Goal: Check status

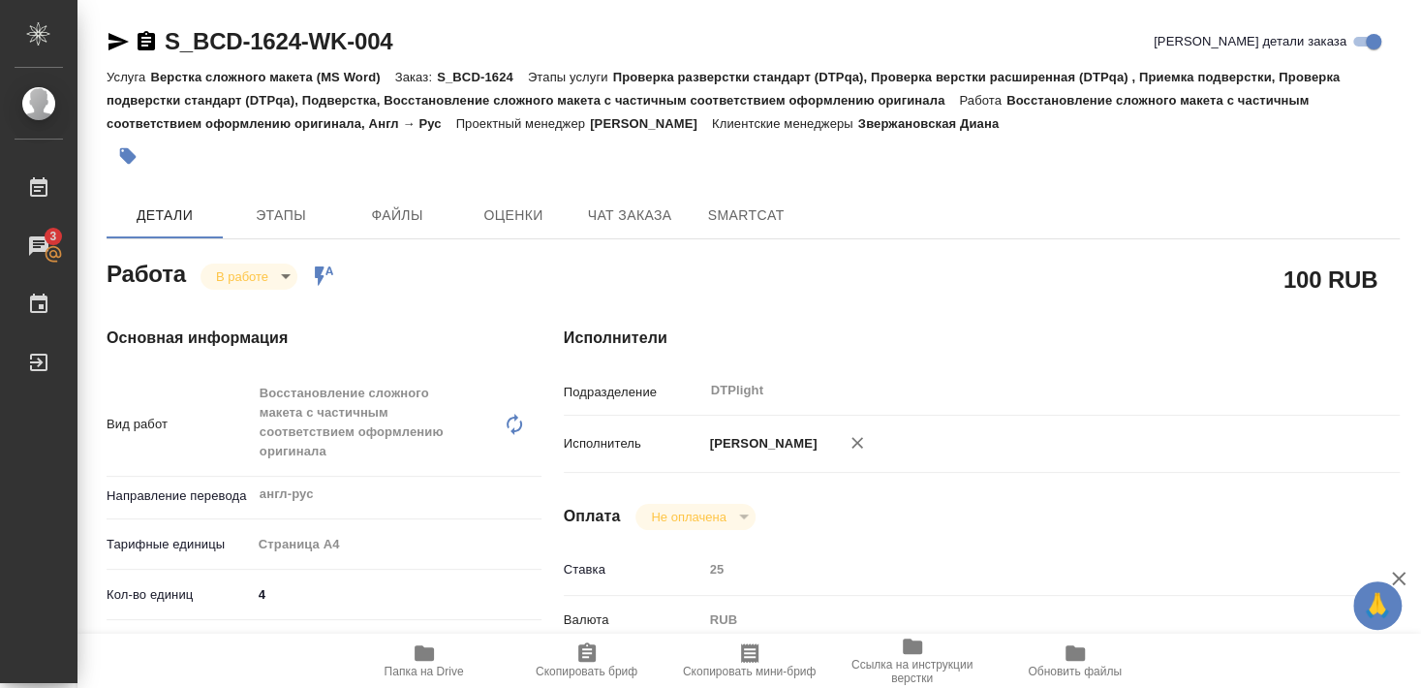
scroll to position [266, 0]
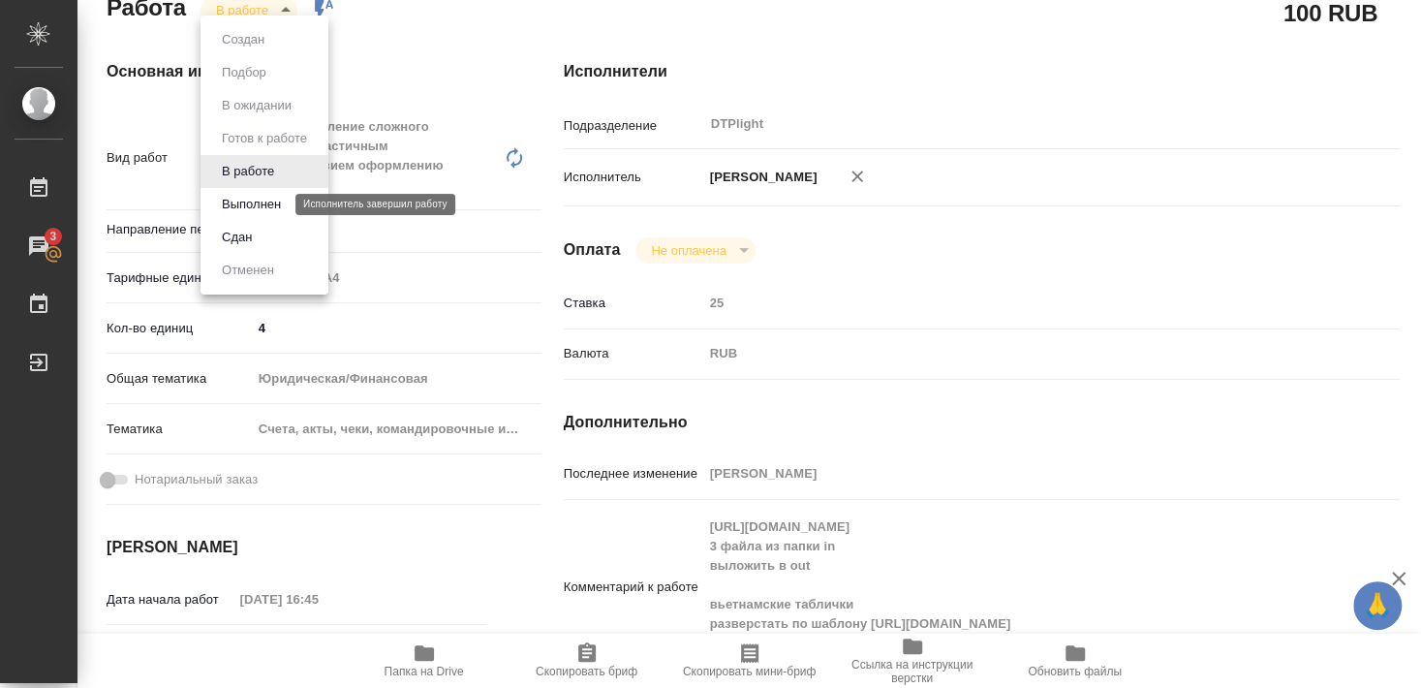
click at [267, 201] on button "Выполнен" at bounding box center [251, 204] width 71 height 21
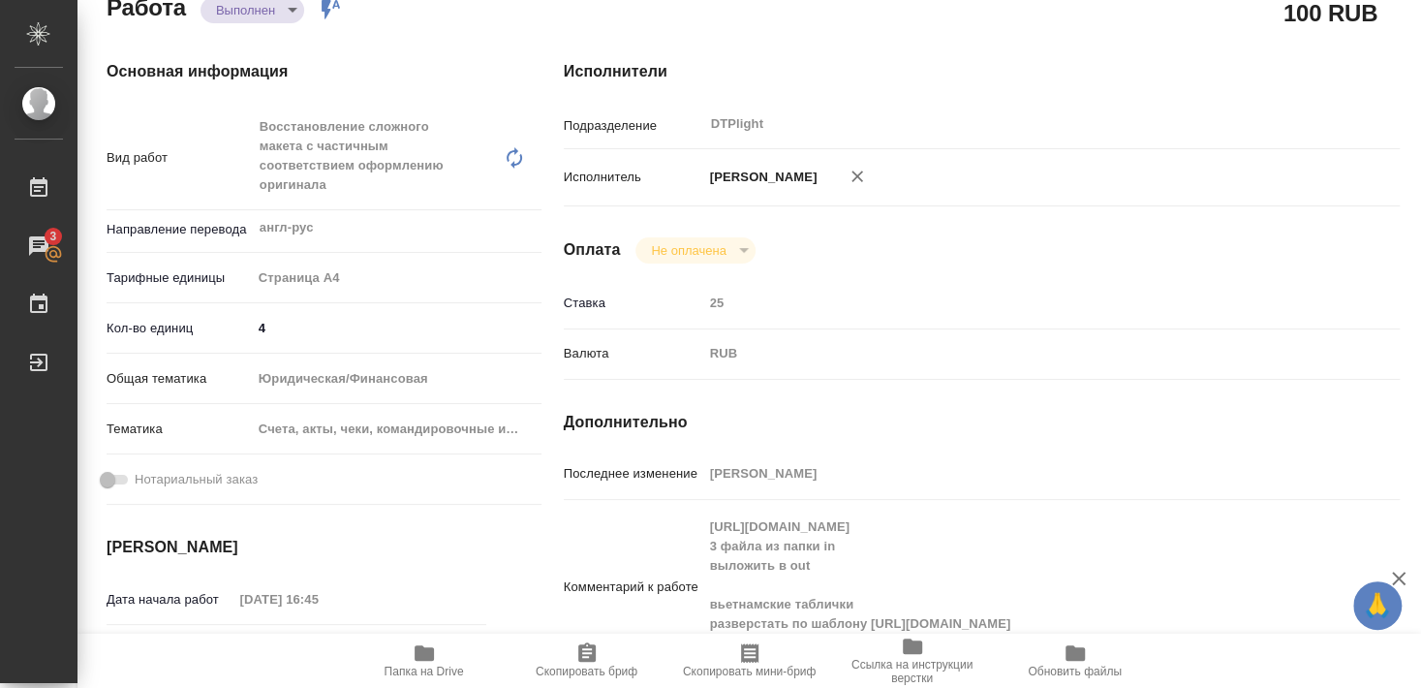
type textarea "x"
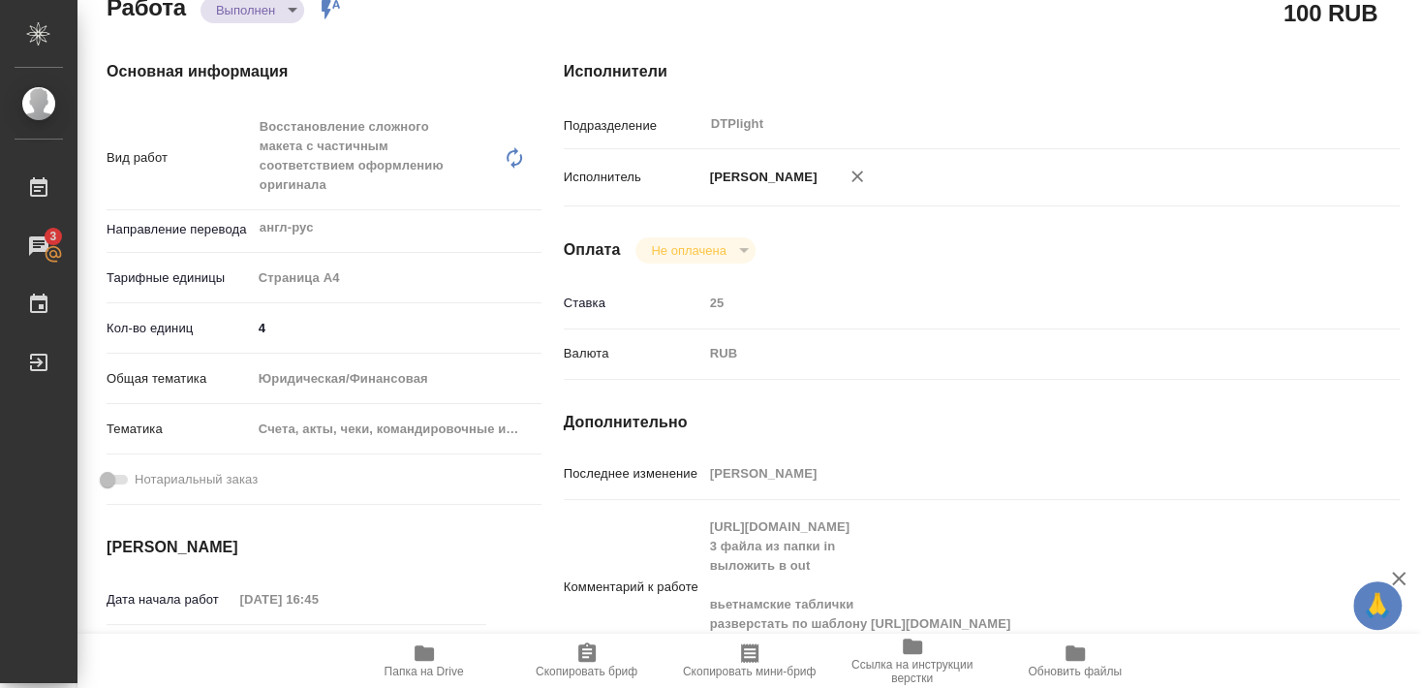
type textarea "x"
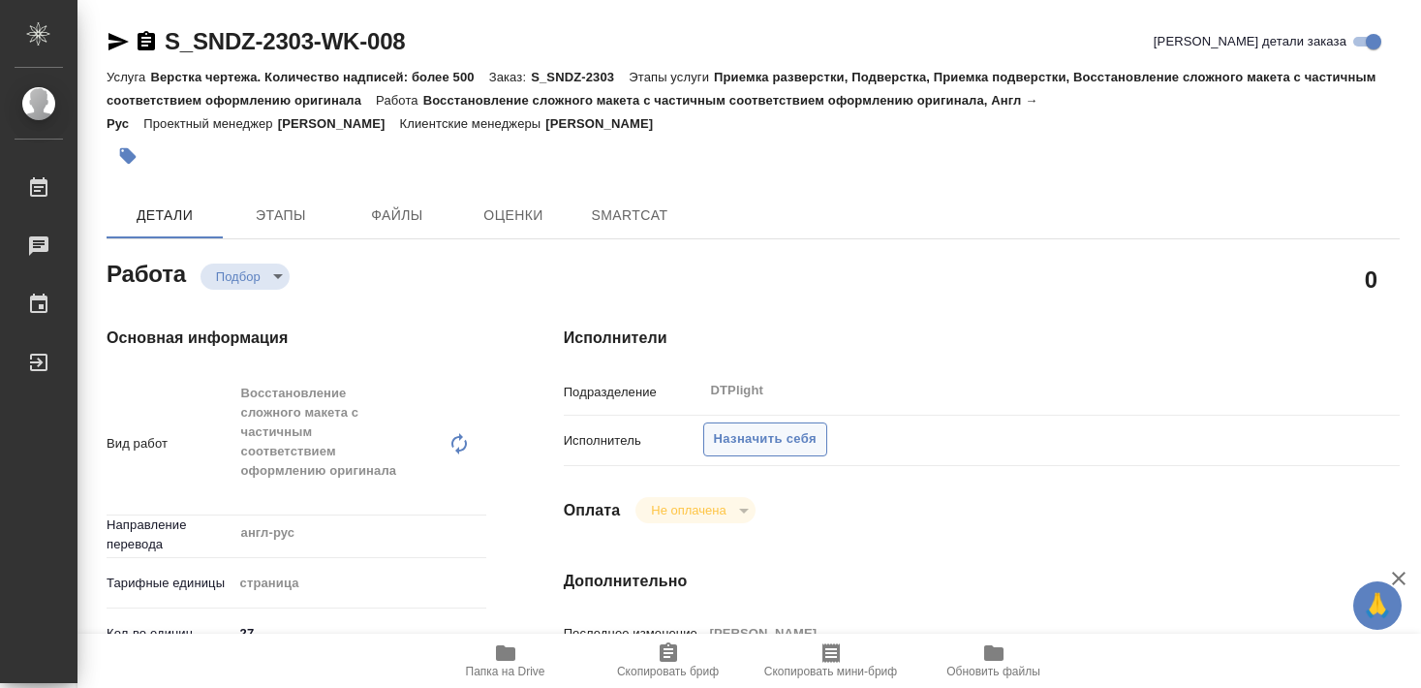
type textarea "x"
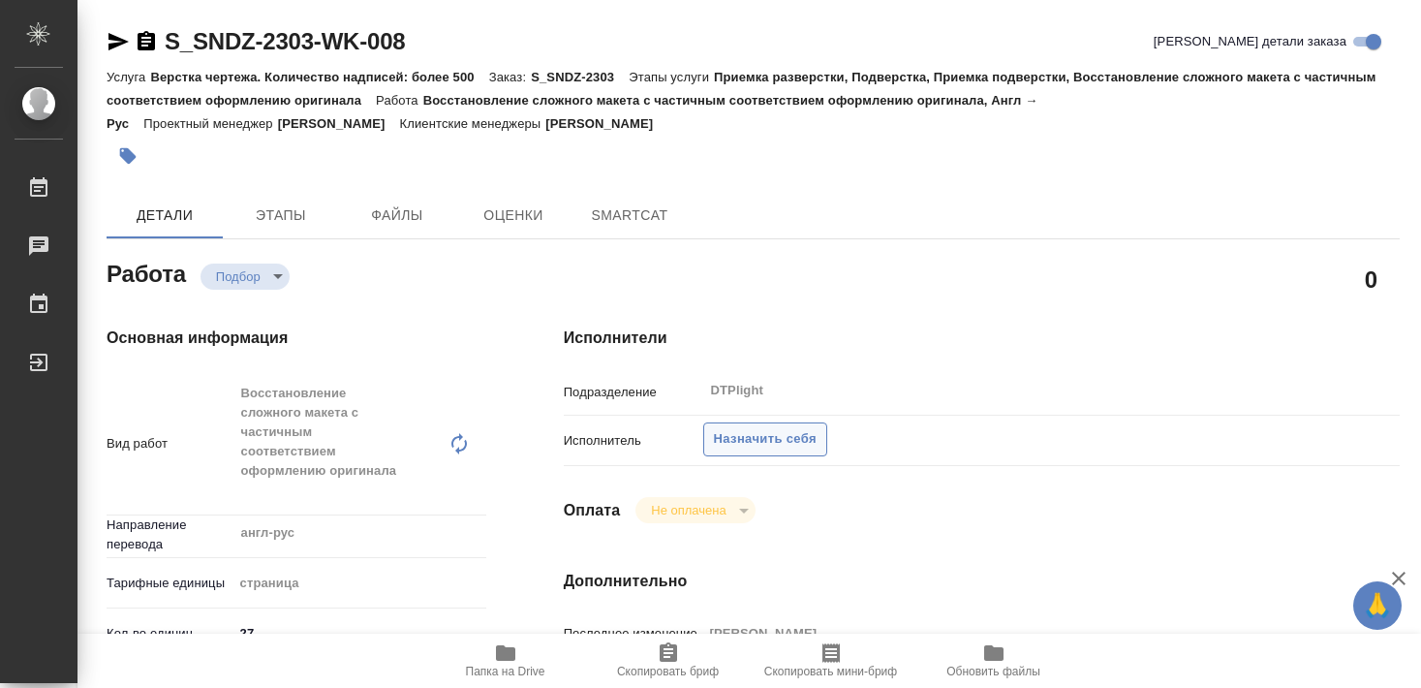
type textarea "x"
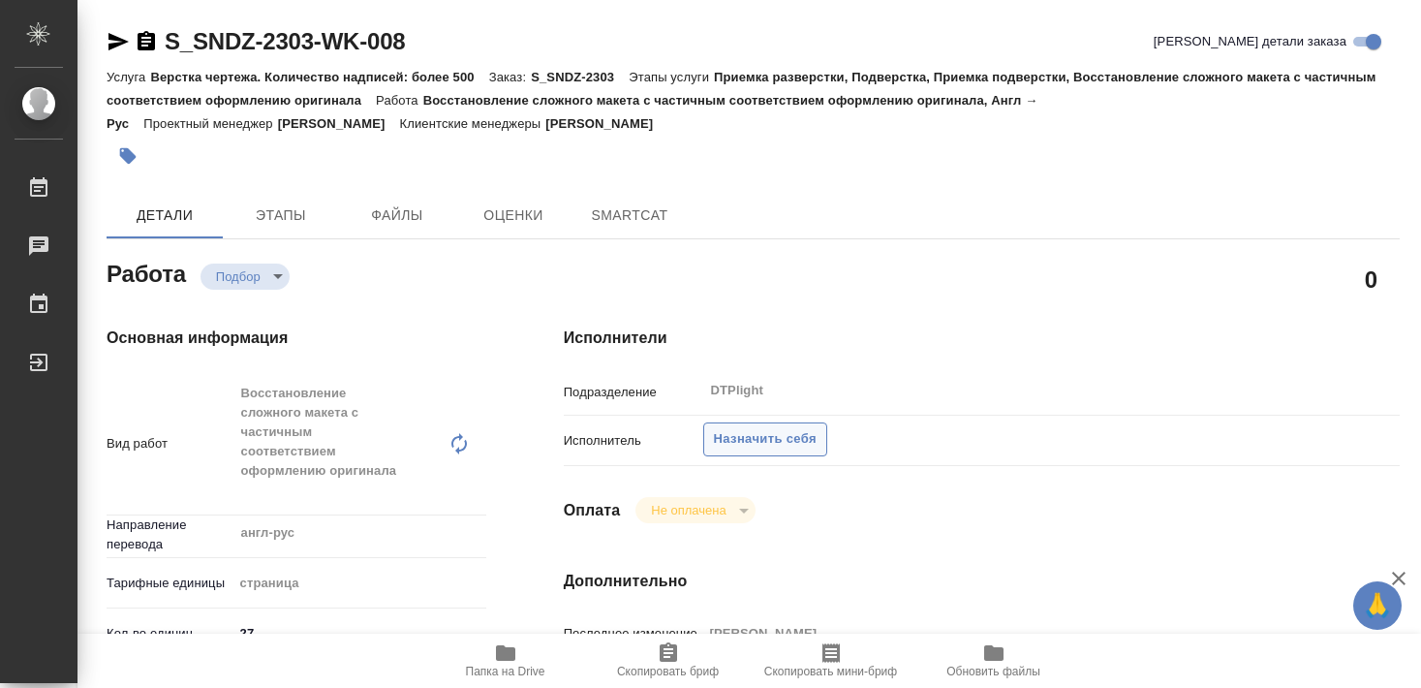
type textarea "x"
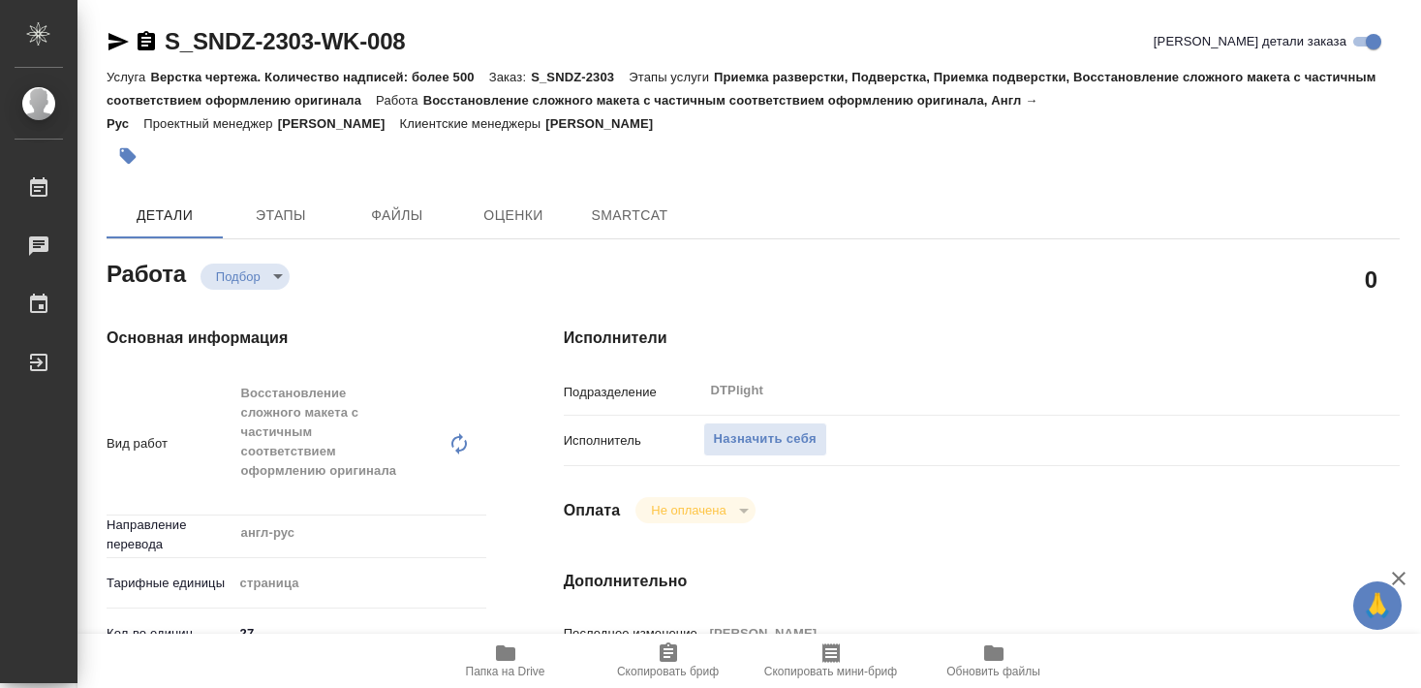
type textarea "x"
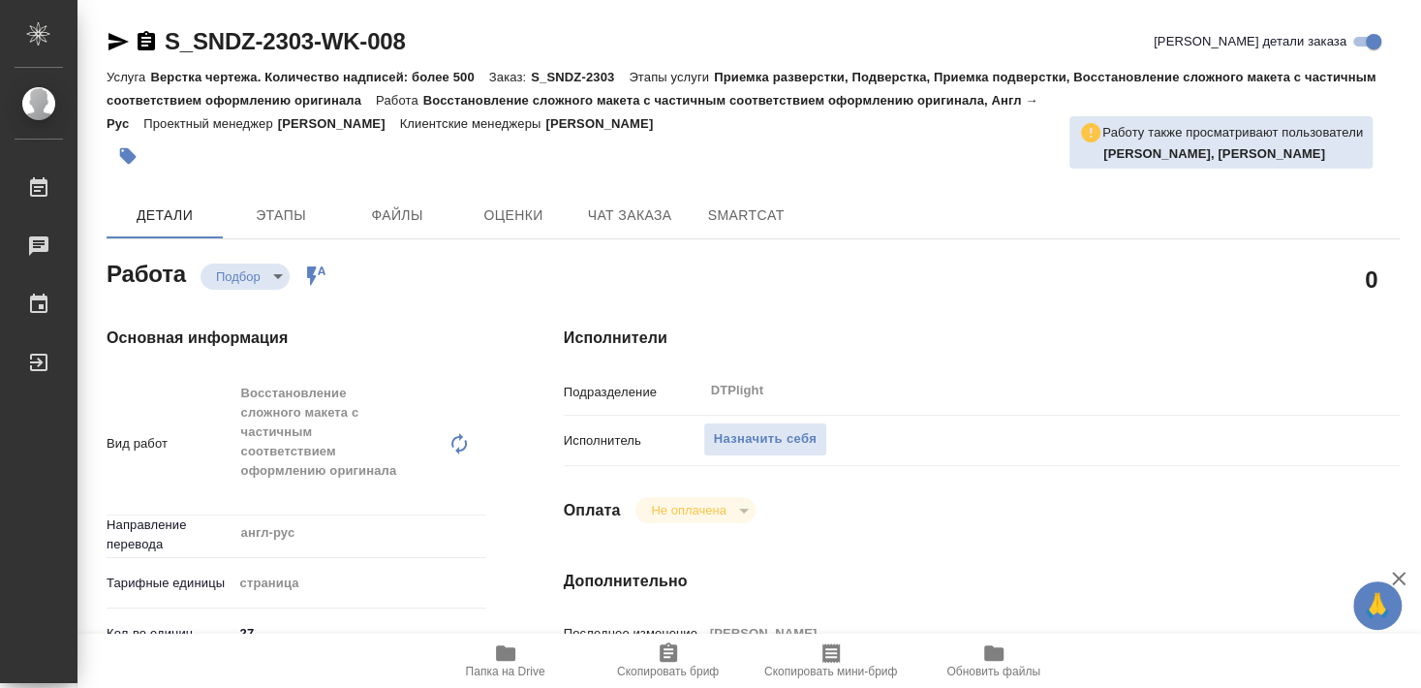
type textarea "x"
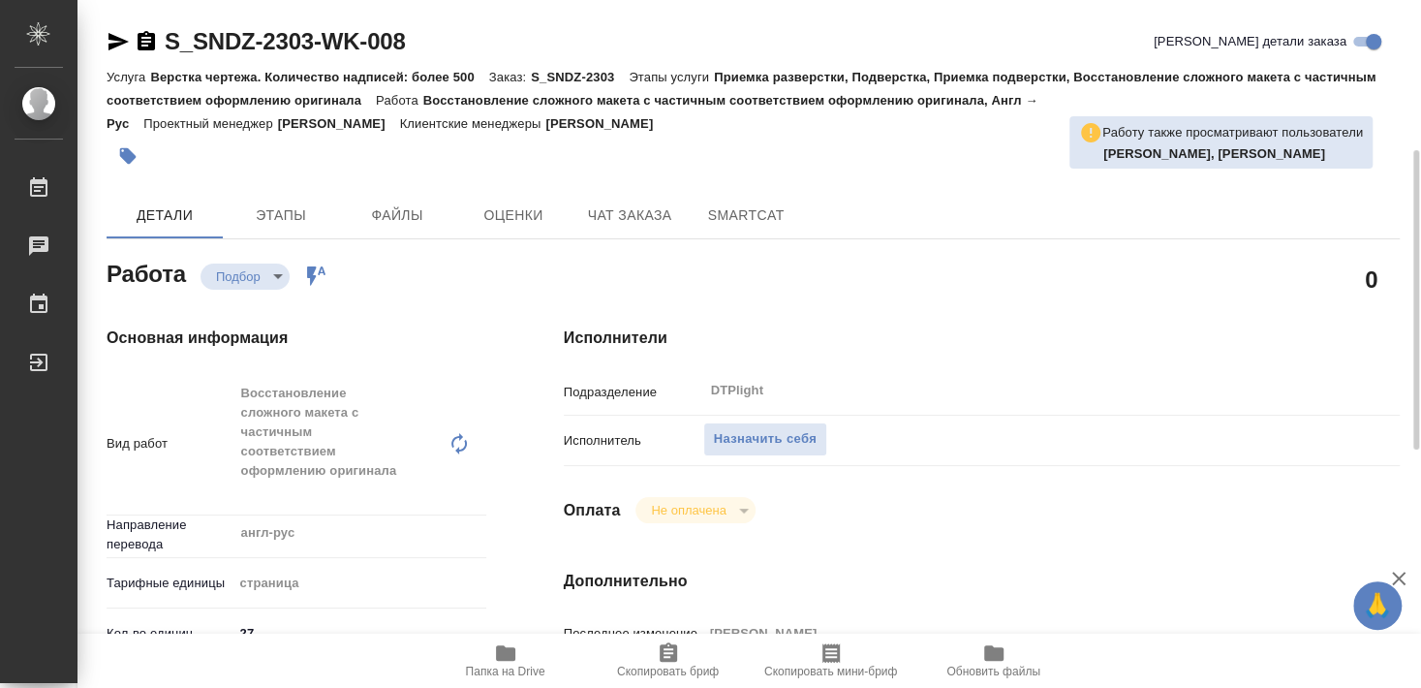
scroll to position [209, 0]
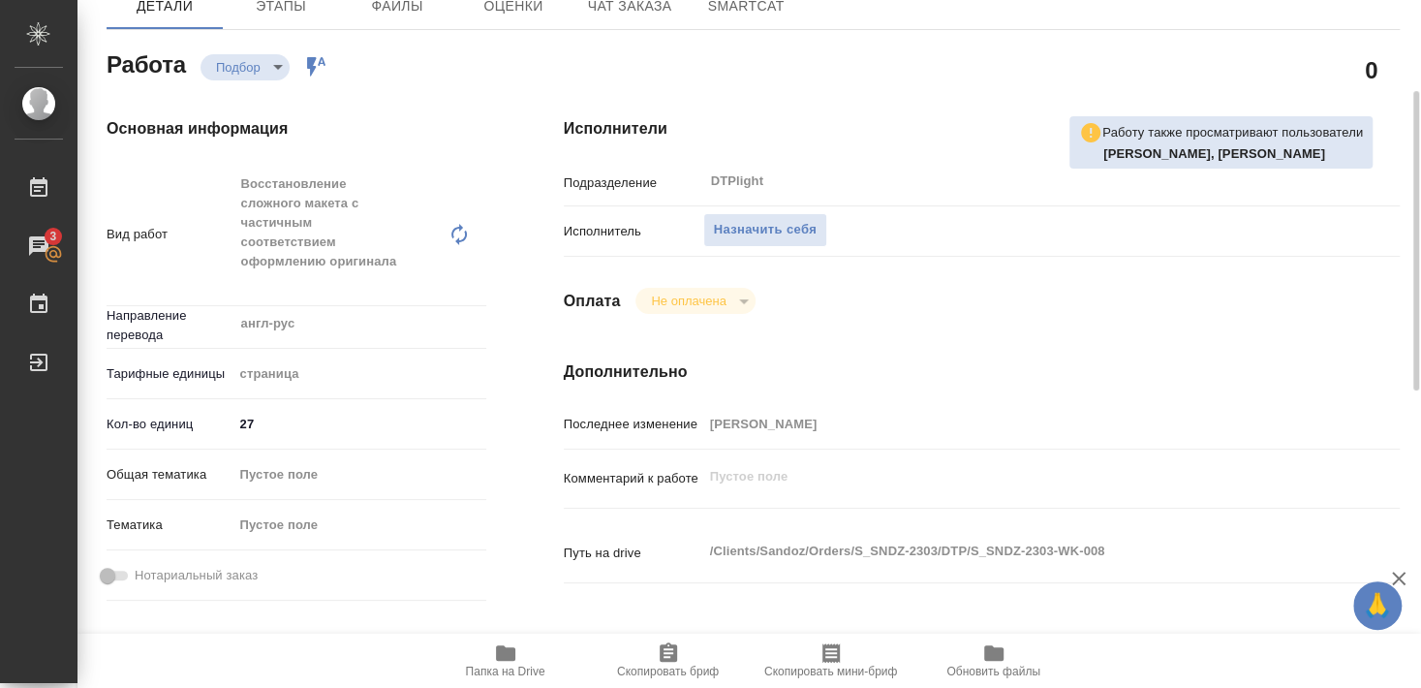
click at [504, 658] on icon "button" at bounding box center [505, 652] width 19 height 15
